Goal: Task Accomplishment & Management: Manage account settings

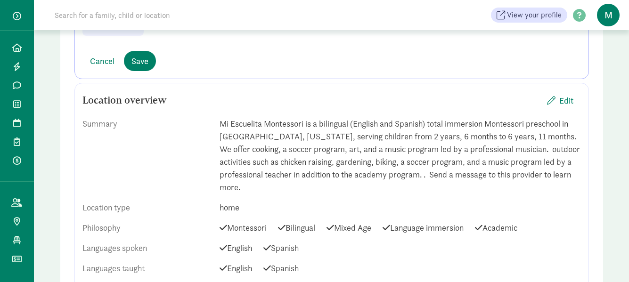
scroll to position [377, 0]
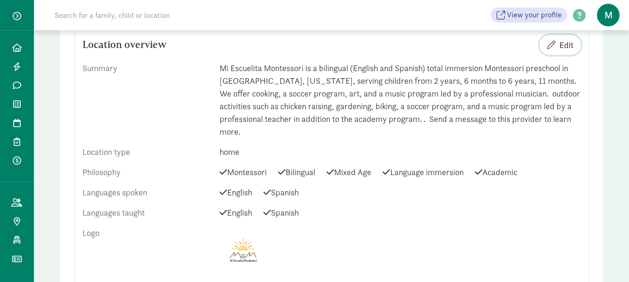
click at [569, 46] on span "Edit" at bounding box center [567, 45] width 14 height 13
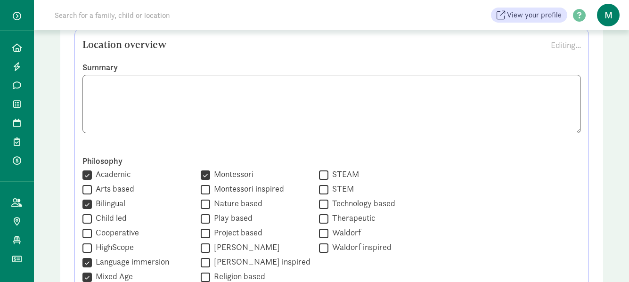
scroll to position [1, 0]
drag, startPoint x: 91, startPoint y: 84, endPoint x: 550, endPoint y: 131, distance: 461.6
click at [550, 131] on textarea at bounding box center [332, 104] width 499 height 58
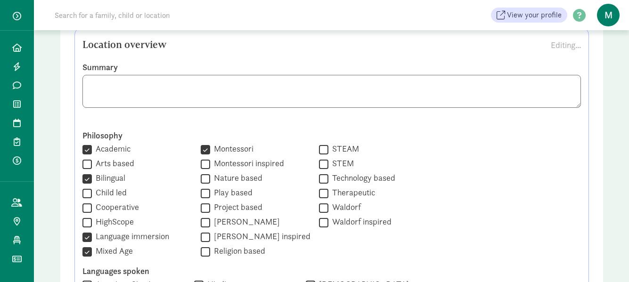
click at [88, 84] on textarea at bounding box center [332, 91] width 499 height 33
paste textarea "Mi Escuelita Montessori is a bilingual (English and Spanish total immersion) Mo…"
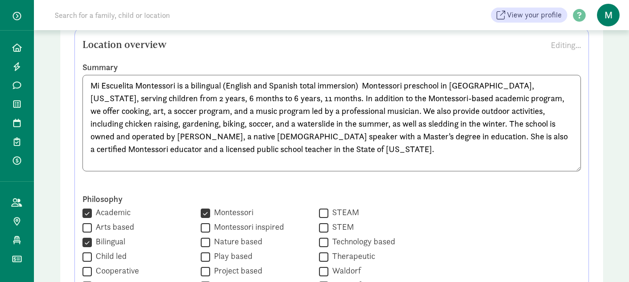
click at [363, 91] on textarea "Mi Escuelita Montessori is a bilingual (English and Spanish total immersion) Mo…" at bounding box center [332, 123] width 499 height 97
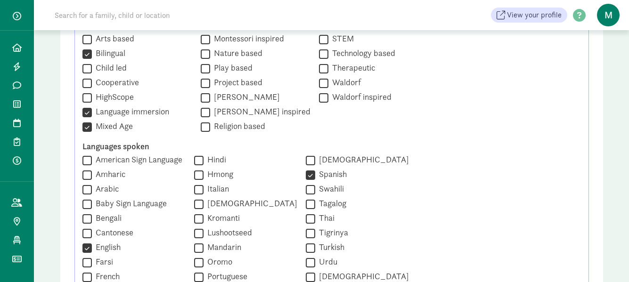
scroll to position [330, 0]
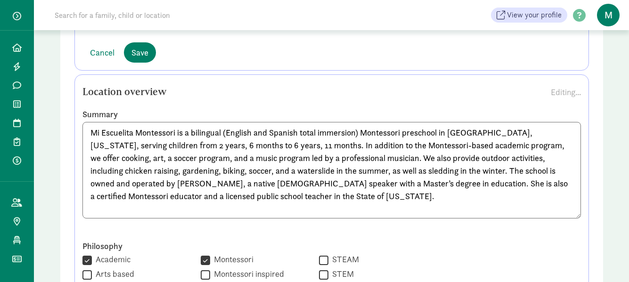
type textarea "Mi Escuelita Montessori is a bilingual (English and Spanish total immersion) Mo…"
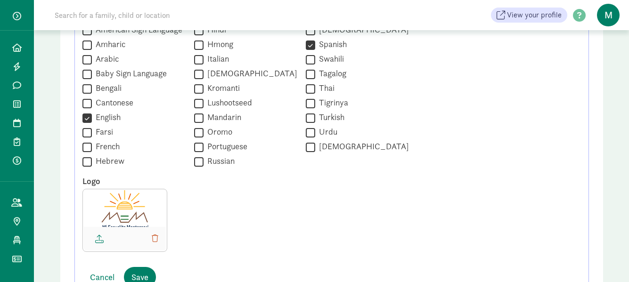
scroll to position [990, 0]
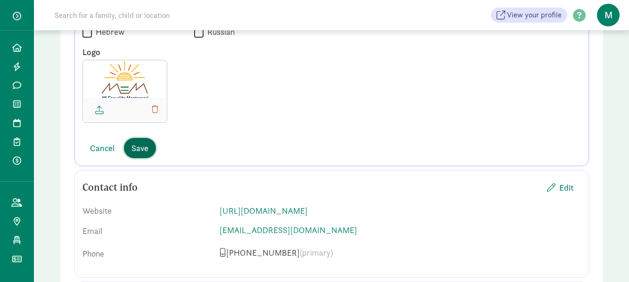
click at [143, 144] on span "Save" at bounding box center [140, 148] width 17 height 13
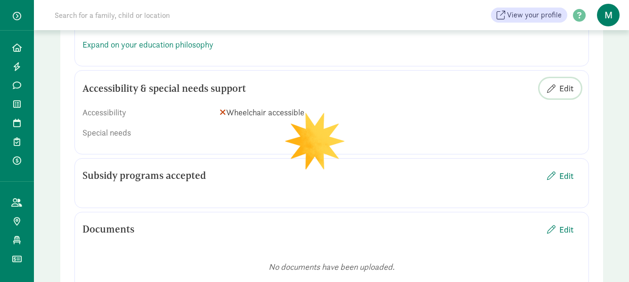
click at [565, 91] on span "Edit" at bounding box center [567, 88] width 14 height 13
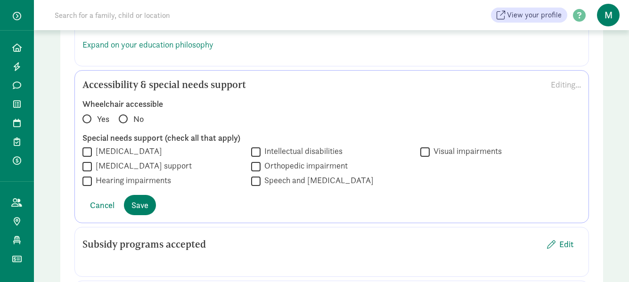
click at [124, 119] on span at bounding box center [123, 119] width 9 height 9
click at [124, 118] on input "No" at bounding box center [122, 115] width 6 height 6
radio input "true"
click at [141, 204] on span "Save" at bounding box center [140, 205] width 17 height 13
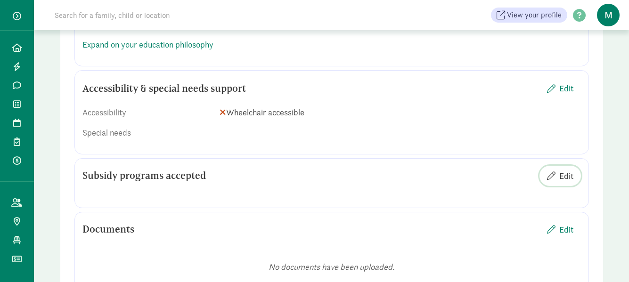
click at [563, 179] on span "Edit" at bounding box center [567, 176] width 14 height 13
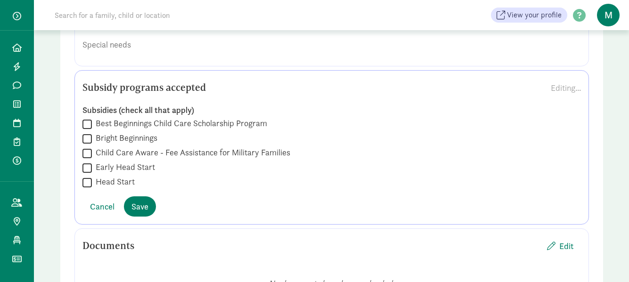
scroll to position [1084, 0]
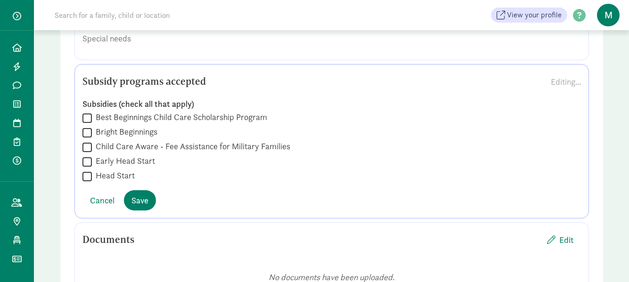
click at [86, 117] on input "Best Beginnings Child Care Scholarship Program" at bounding box center [87, 118] width 9 height 13
checkbox input "true"
click at [144, 203] on span "Save" at bounding box center [140, 200] width 17 height 13
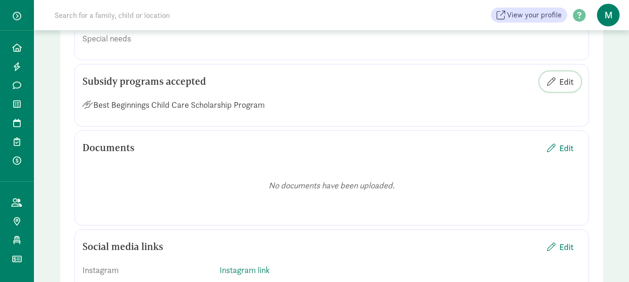
click at [564, 78] on span "Edit" at bounding box center [567, 81] width 14 height 13
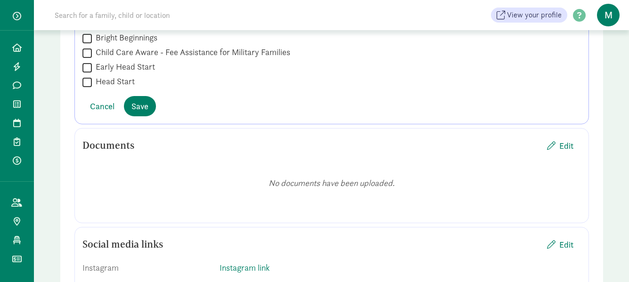
scroll to position [1226, 0]
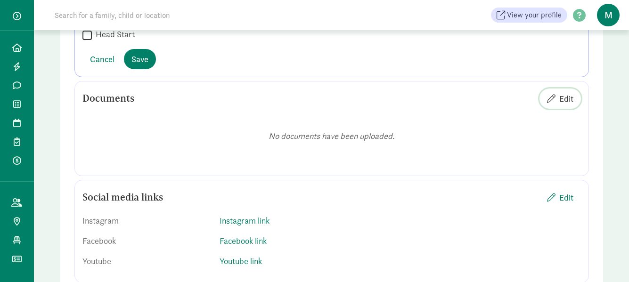
click at [566, 99] on span "Edit" at bounding box center [567, 98] width 14 height 13
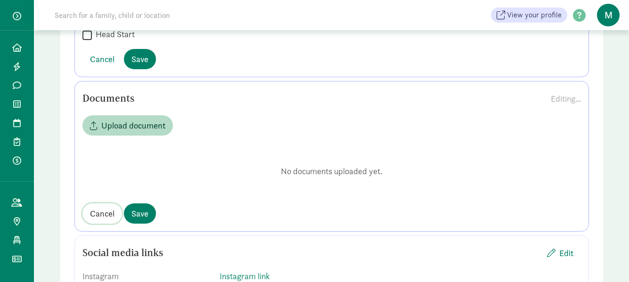
click at [103, 215] on span "Cancel" at bounding box center [102, 213] width 25 height 13
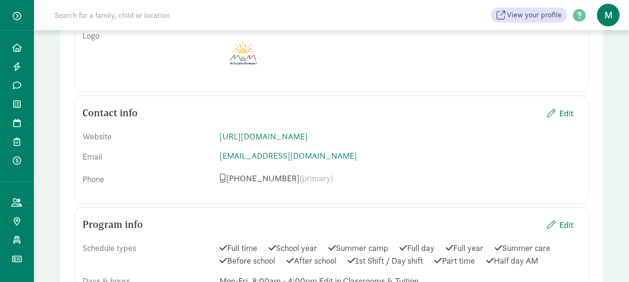
scroll to position [601, 0]
click at [560, 110] on span "Edit" at bounding box center [567, 112] width 14 height 13
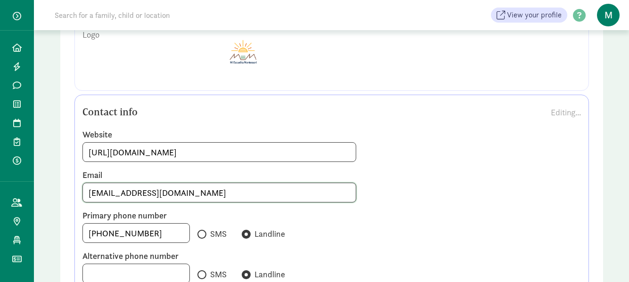
click at [124, 193] on input "[EMAIL_ADDRESS][DOMAIN_NAME]" at bounding box center [219, 192] width 273 height 19
type input "[EMAIL_ADDRESS][DOMAIN_NAME]"
click at [144, 234] on input "[PHONE_NUMBER]" at bounding box center [136, 233] width 107 height 19
type input "[PHONE_NUMBER]"
click at [198, 232] on input "SMS" at bounding box center [201, 235] width 6 height 6
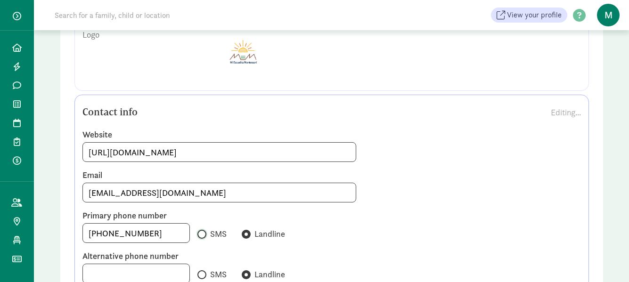
radio input "true"
radio input "false"
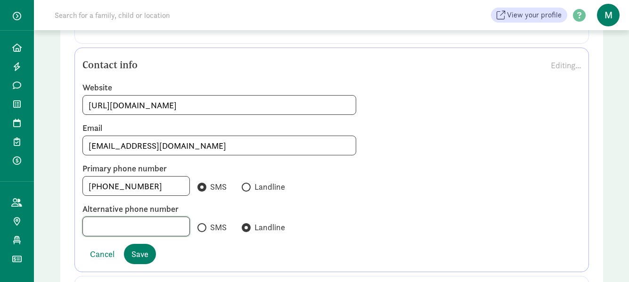
click at [119, 226] on input at bounding box center [136, 226] width 107 height 19
type input "14065862100"
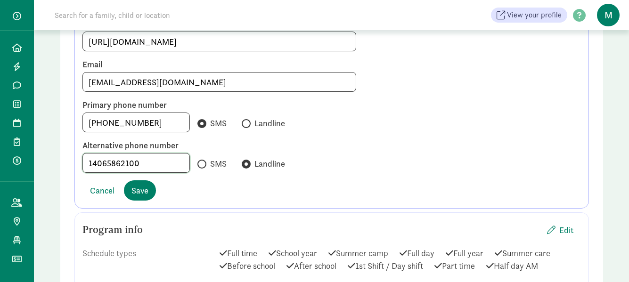
scroll to position [695, 0]
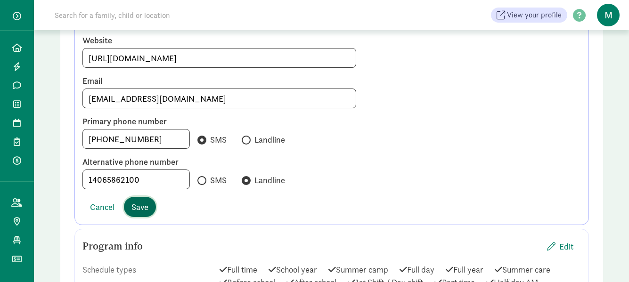
click at [147, 209] on span "Save" at bounding box center [140, 207] width 17 height 13
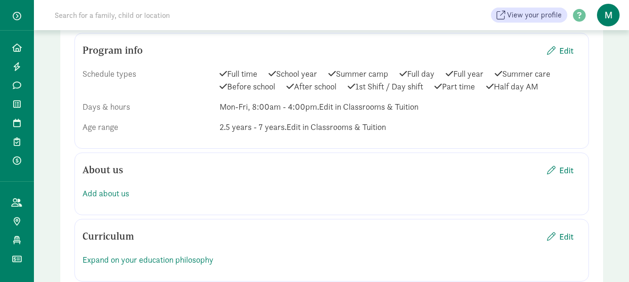
scroll to position [837, 0]
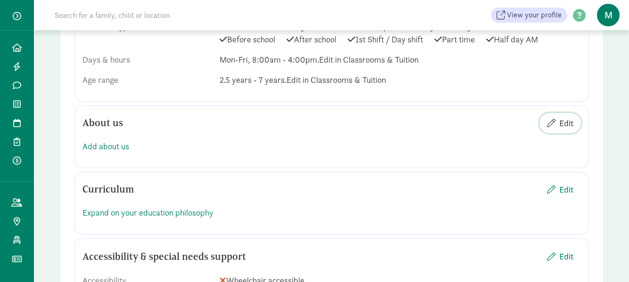
click at [571, 125] on span "Edit" at bounding box center [567, 123] width 14 height 13
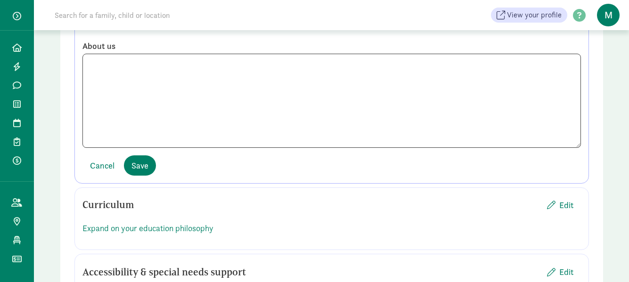
scroll to position [978, 0]
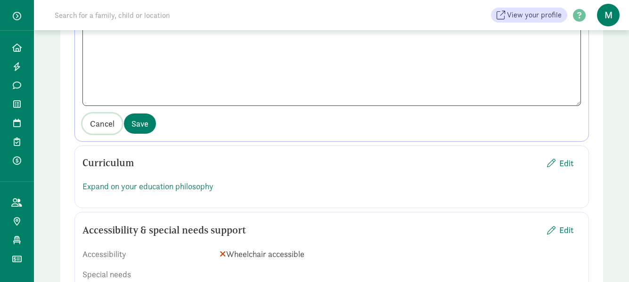
click at [93, 125] on span "Cancel" at bounding box center [102, 123] width 25 height 13
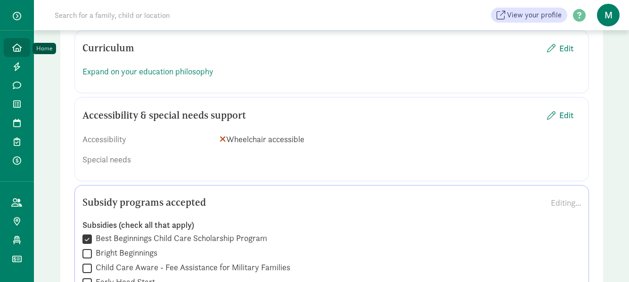
click at [23, 50] on link "Home" at bounding box center [17, 47] width 26 height 19
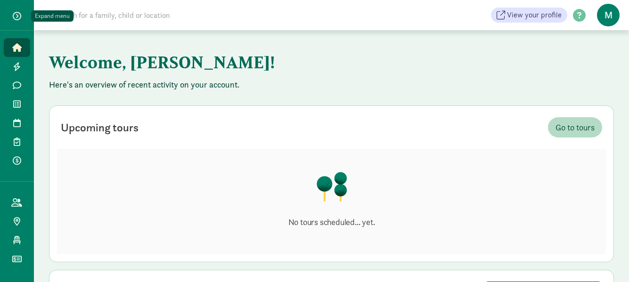
click at [16, 16] on span "button" at bounding box center [17, 16] width 8 height 8
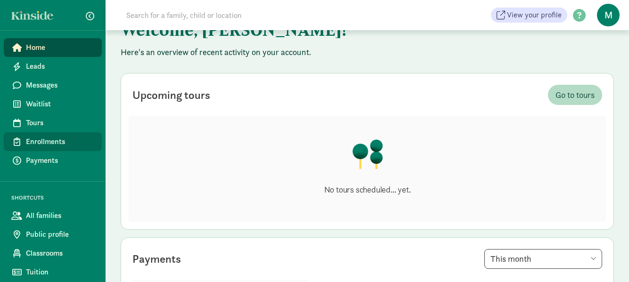
scroll to position [47, 0]
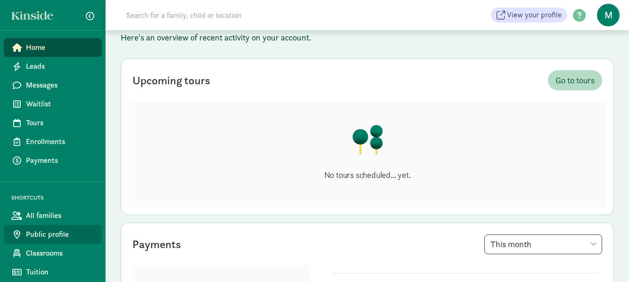
click at [45, 239] on span "Public profile" at bounding box center [60, 234] width 68 height 11
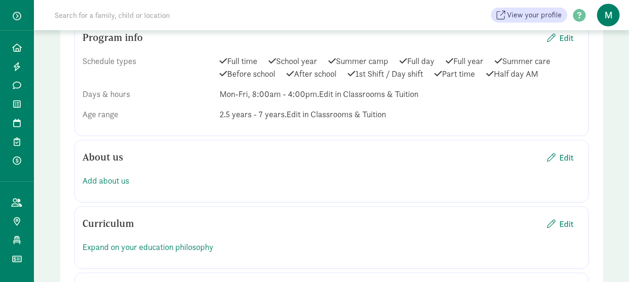
scroll to position [802, 0]
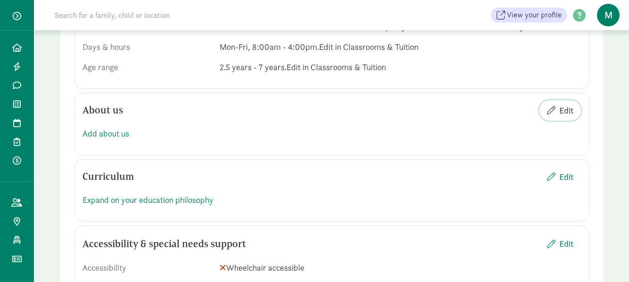
click at [565, 107] on span "Edit" at bounding box center [567, 110] width 14 height 13
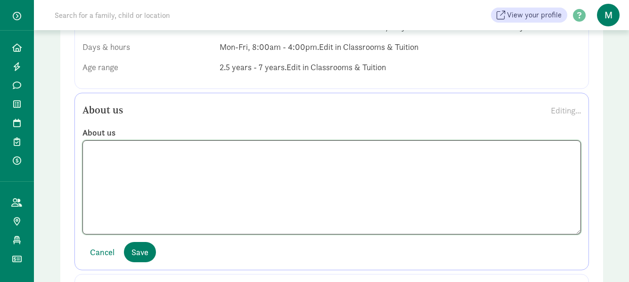
click at [99, 151] on textarea at bounding box center [332, 188] width 499 height 94
paste textarea "Mi Escuelita Montessori is a bilingual (English and Spanish total immersion) Mo…"
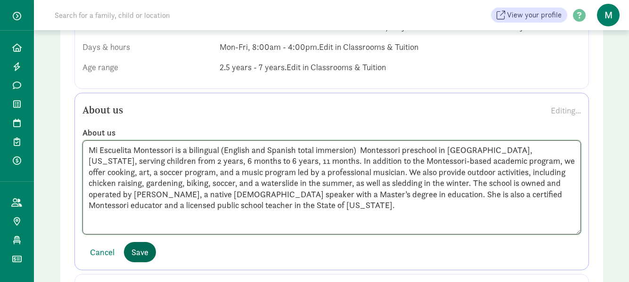
type textarea "Mi Escuelita Montessori is a bilingual (English and Spanish total immersion) Mo…"
click at [140, 258] on span "Save" at bounding box center [140, 252] width 17 height 13
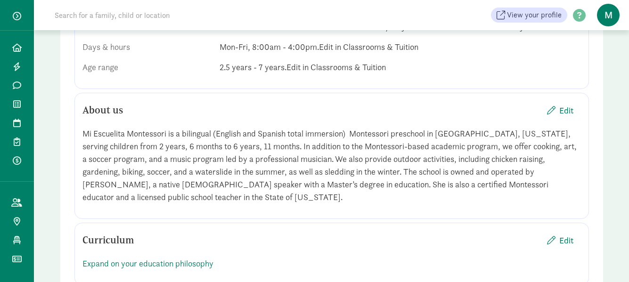
scroll to position [849, 0]
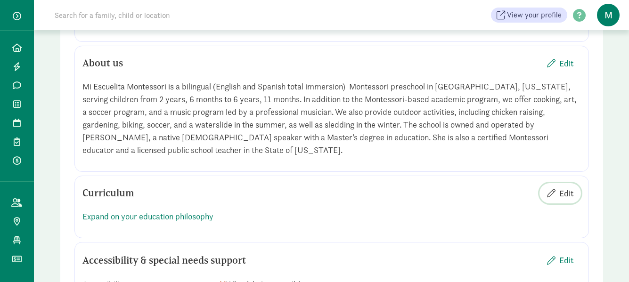
click at [561, 193] on span "Edit" at bounding box center [567, 193] width 14 height 13
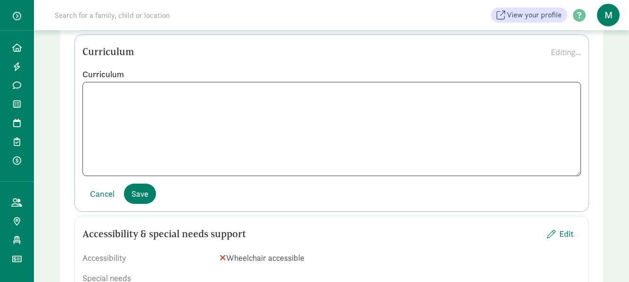
scroll to position [943, 0]
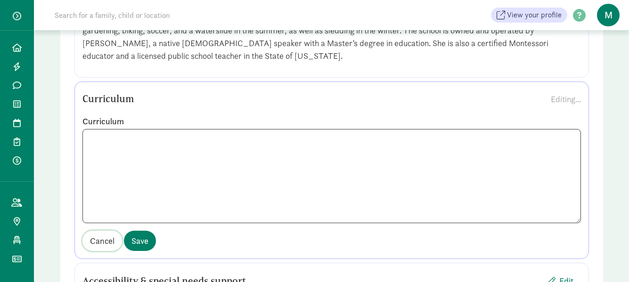
click at [108, 244] on span "Cancel" at bounding box center [102, 241] width 25 height 13
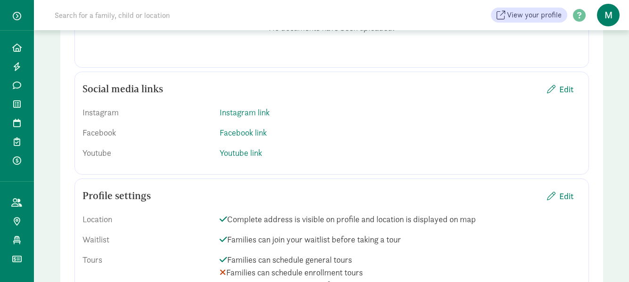
scroll to position [1226, 0]
